Goal: Find specific page/section: Find specific page/section

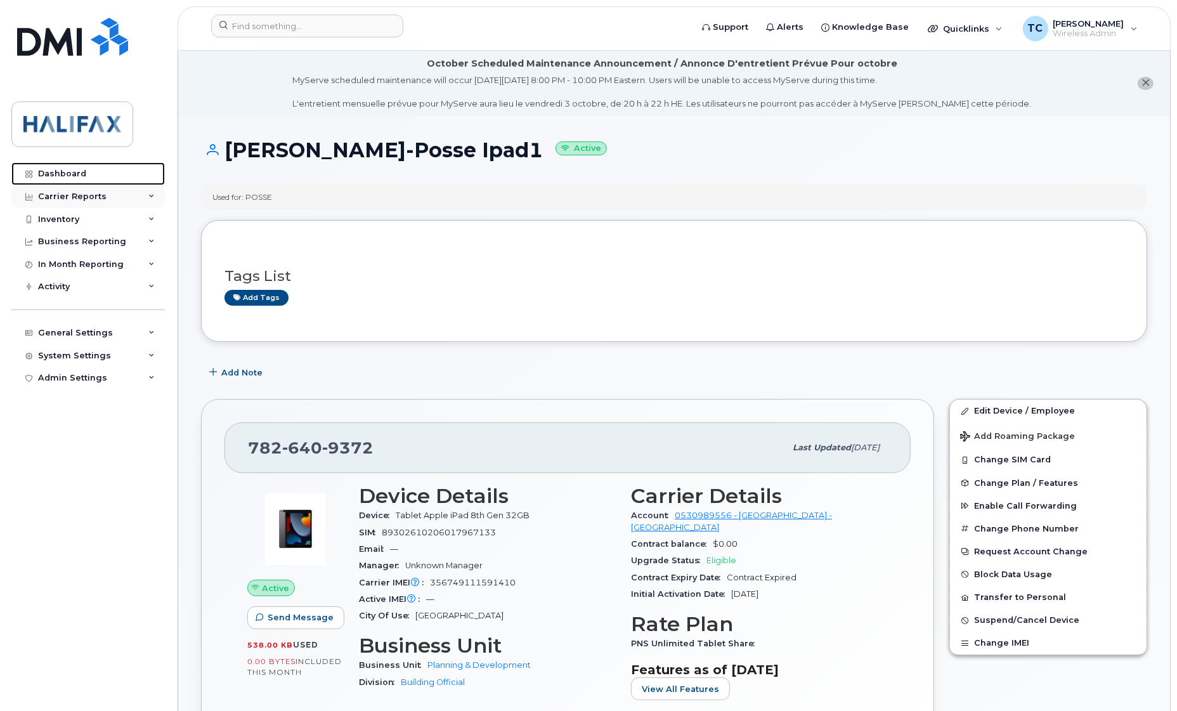
click at [68, 175] on div "Dashboard" at bounding box center [62, 174] width 48 height 10
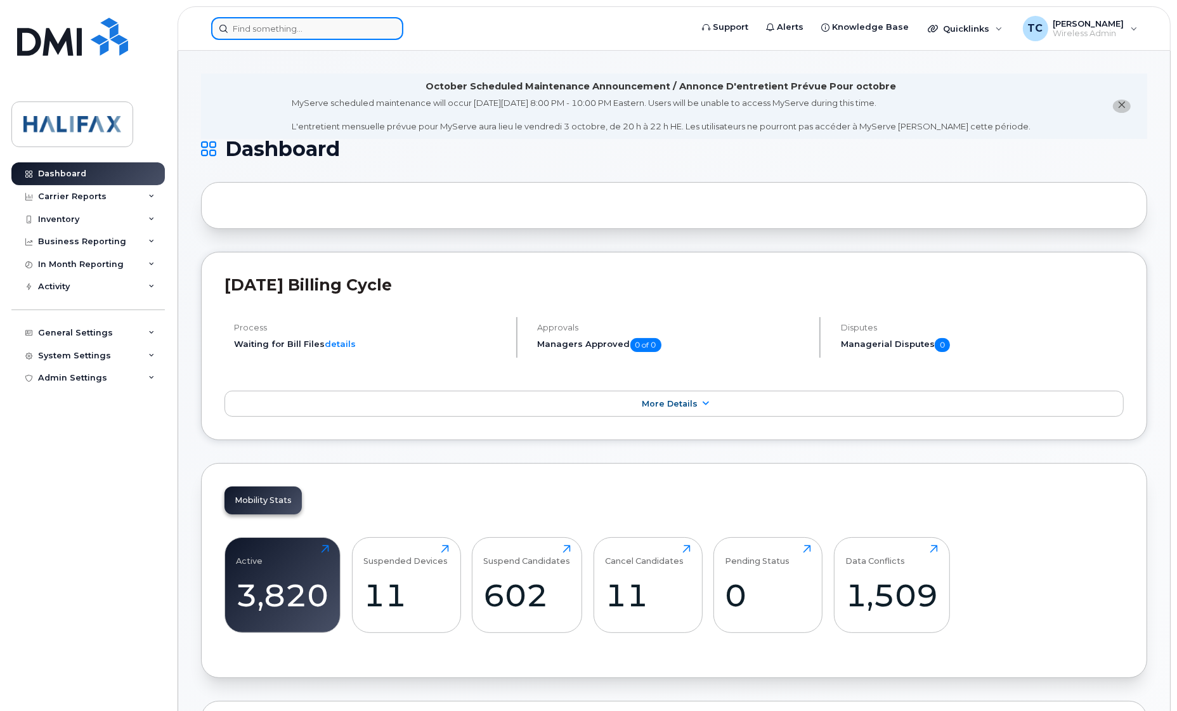
click at [255, 23] on input at bounding box center [307, 28] width 192 height 23
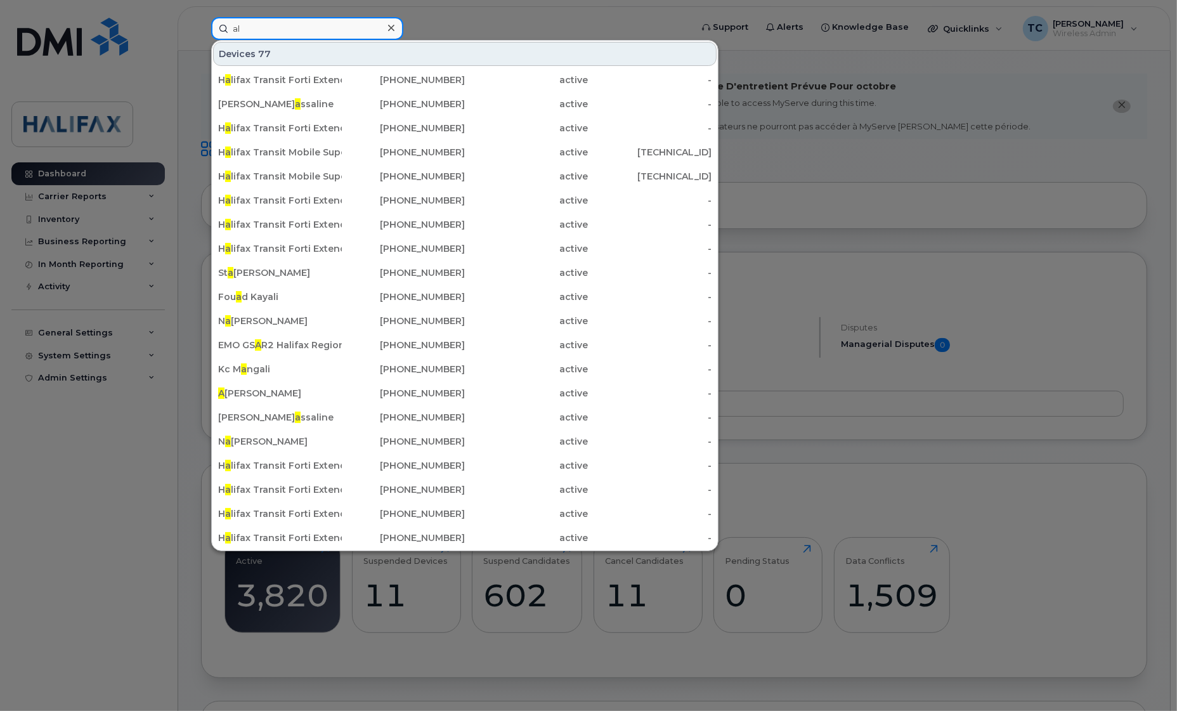
type input "a"
type input "asa"
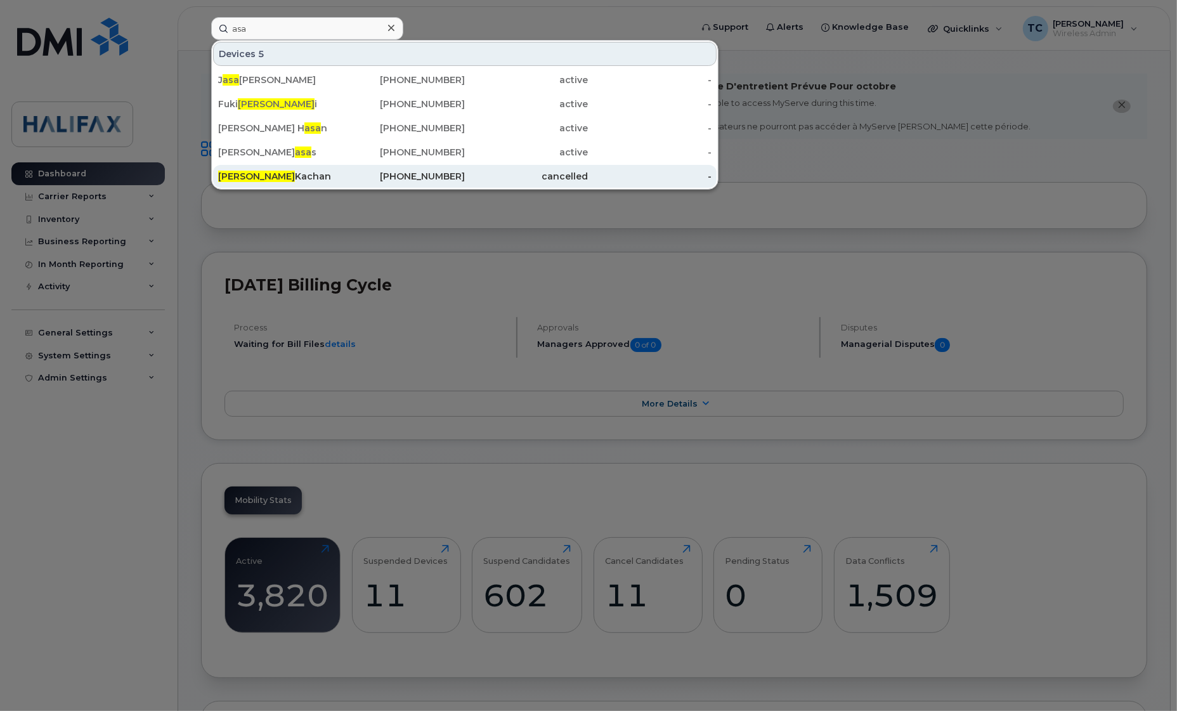
click at [249, 173] on div "[PERSON_NAME]" at bounding box center [280, 176] width 124 height 13
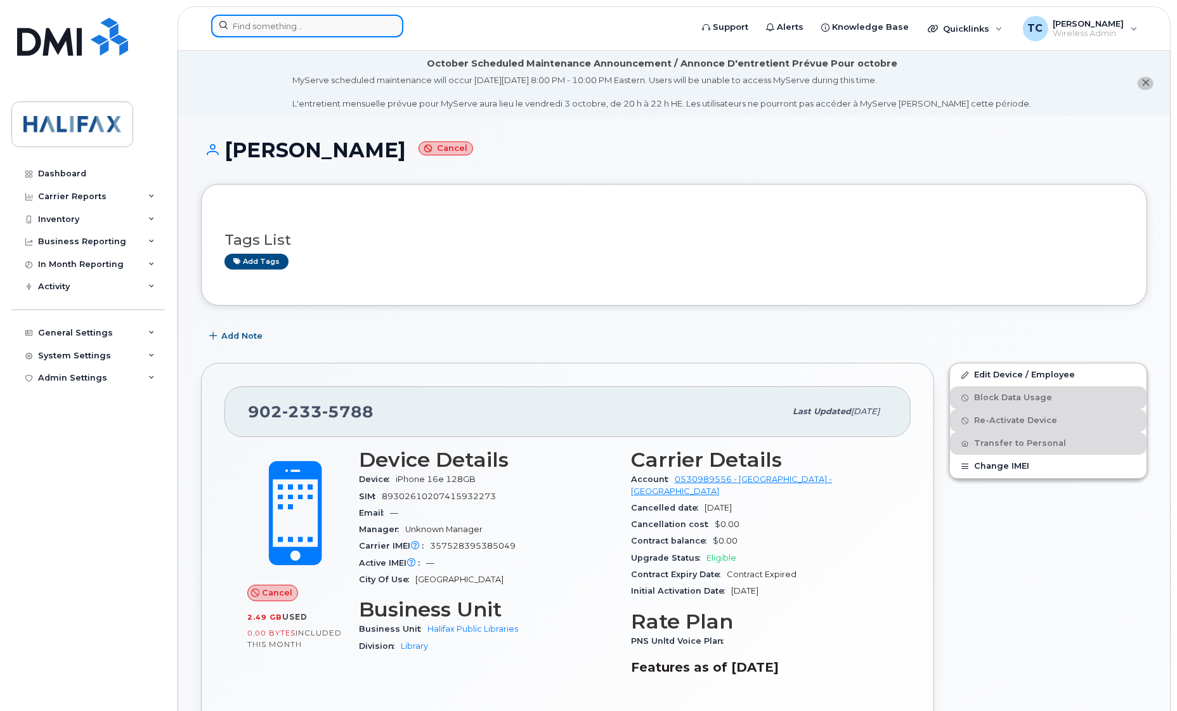
click at [297, 26] on input at bounding box center [307, 26] width 192 height 23
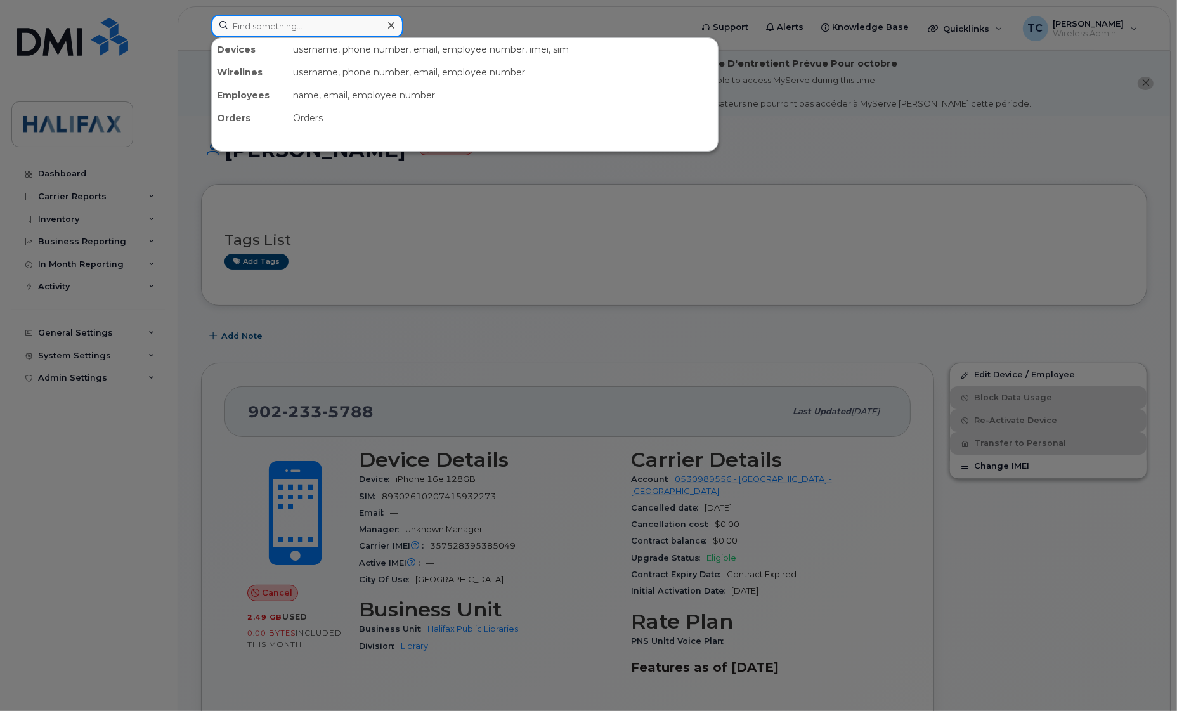
paste input "[PHONE_NUMBER]"
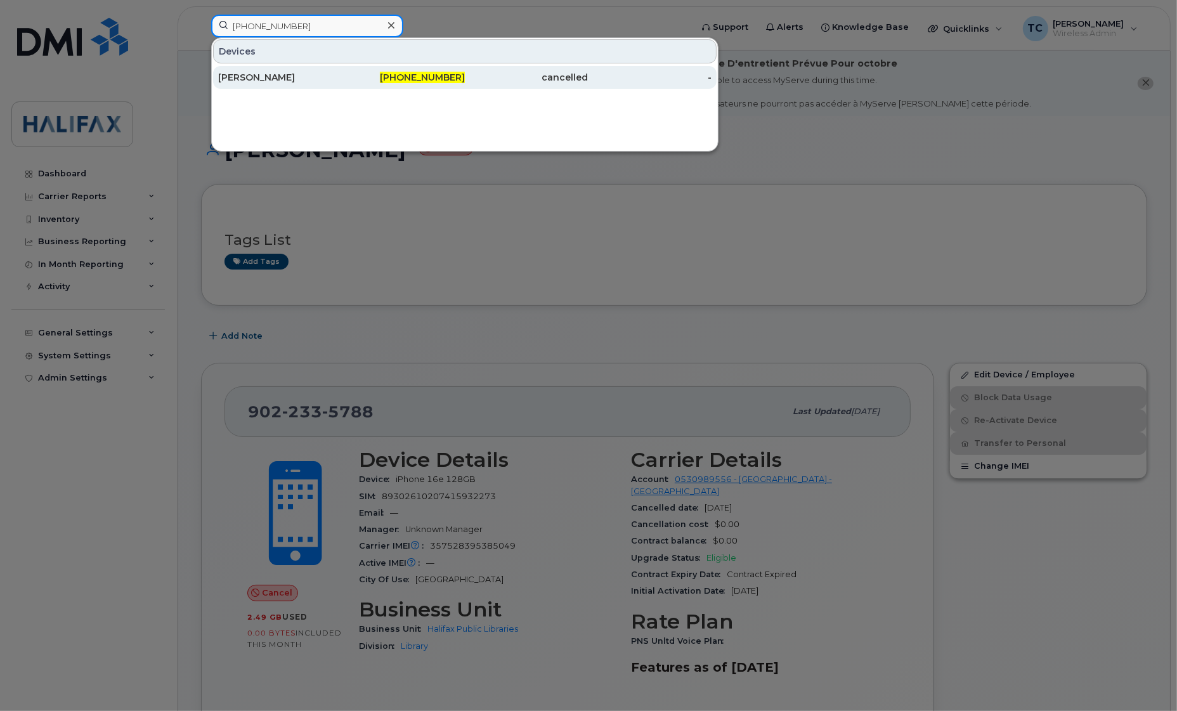
type input "[PHONE_NUMBER]"
click at [262, 80] on div "Asa Kachan" at bounding box center [280, 77] width 124 height 13
